Goal: Understand site structure: Understand site structure

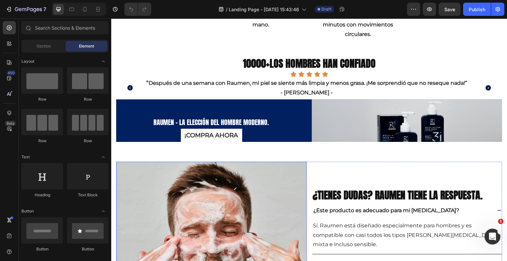
scroll to position [631, 0]
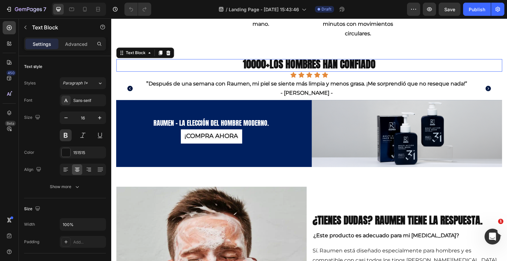
click at [340, 63] on span "los hombres han confiado" at bounding box center [323, 64] width 106 height 15
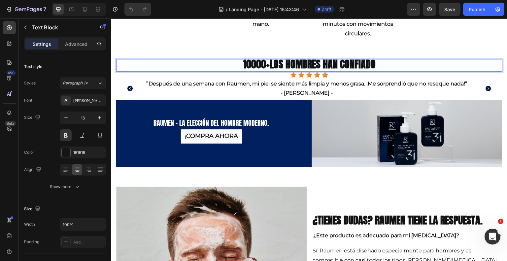
click at [375, 64] on p "10000+ los hombres han confiado" at bounding box center [309, 65] width 385 height 11
click at [377, 67] on p "10000+ los hombres han confiado" at bounding box center [309, 65] width 385 height 11
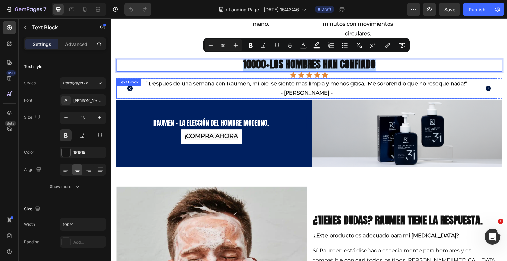
drag, startPoint x: 375, startPoint y: 62, endPoint x: 233, endPoint y: 83, distance: 143.2
click at [233, 83] on div "10000+ los hombres han confiado Text Block 0 Icon Icon Icon Icon Icon Icon List…" at bounding box center [309, 113] width 386 height 108
click at [231, 81] on span "Después de una semana con Raumen, mi piel se siente más limpia y menos grasa. ¡…" at bounding box center [308, 84] width 319 height 6
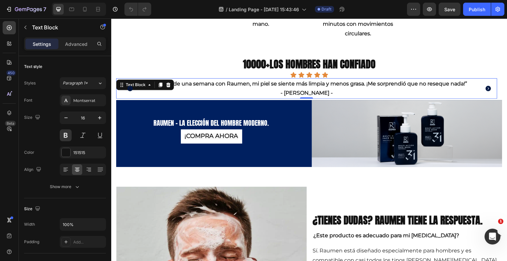
click at [228, 74] on div "Icon Icon Icon Icon Icon" at bounding box center [309, 75] width 386 height 7
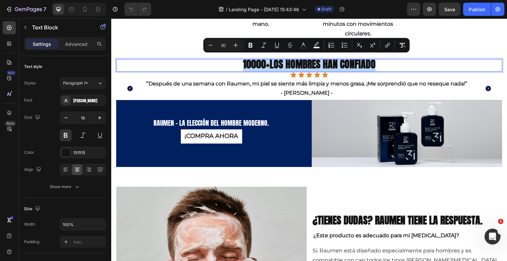
drag, startPoint x: 378, startPoint y: 63, endPoint x: 214, endPoint y: 69, distance: 163.8
click at [214, 69] on p "10000+ los hombres han confiado" at bounding box center [309, 65] width 385 height 11
copy p "10000+ los hombres han confiado"
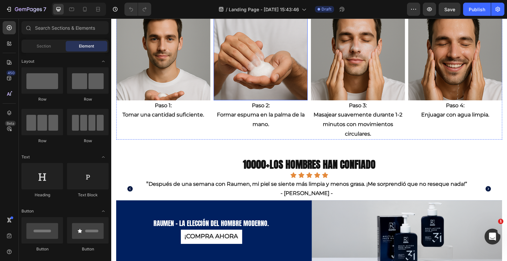
scroll to position [550, 0]
